Goal: Understand process/instructions: Learn about a topic

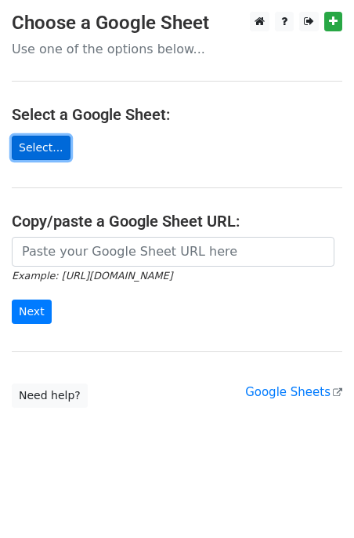
click at [30, 140] on link "Select..." at bounding box center [41, 148] width 59 height 24
